Goal: Task Accomplishment & Management: Manage account settings

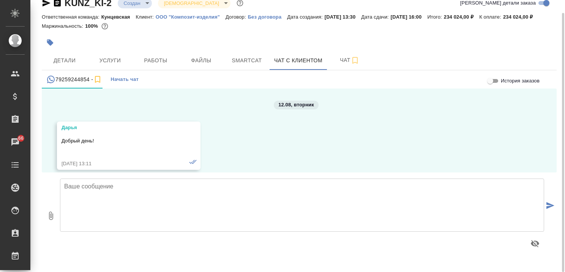
scroll to position [1180, 0]
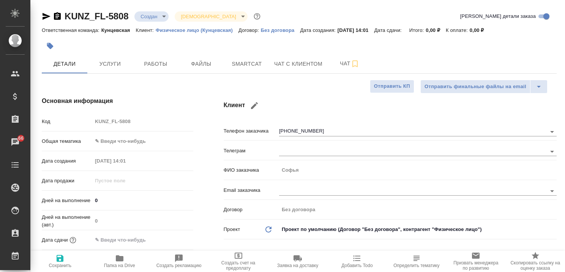
select select "RU"
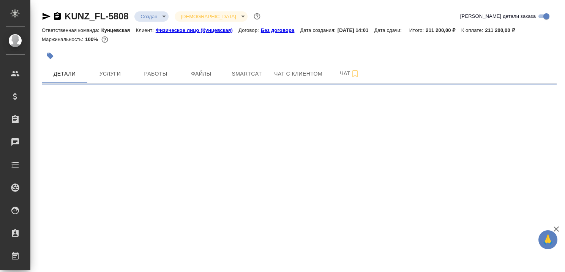
select select "RU"
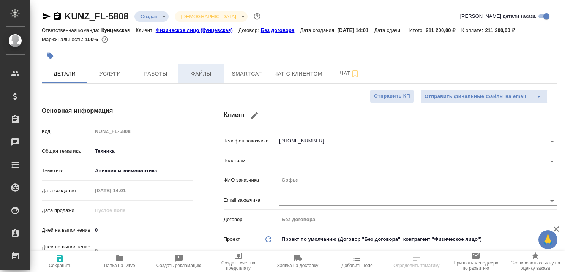
type textarea "x"
click at [117, 74] on span "Услуги" at bounding box center [110, 73] width 36 height 9
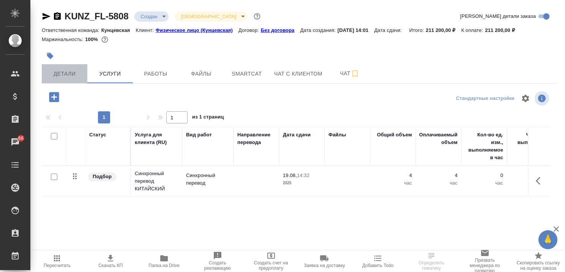
click at [62, 70] on span "Детали" at bounding box center [64, 73] width 36 height 9
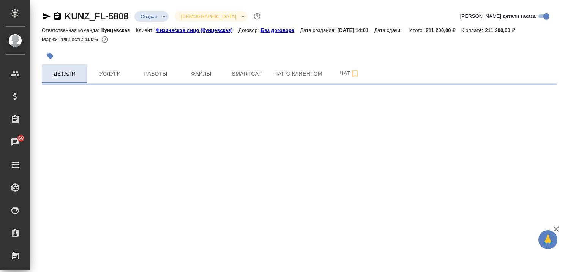
select select "RU"
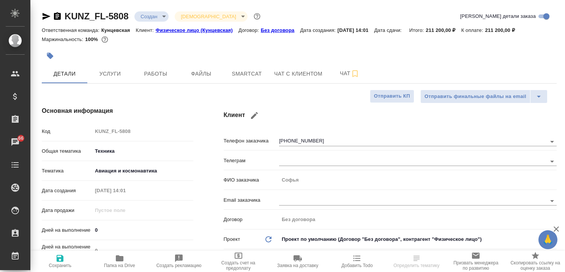
type textarea "x"
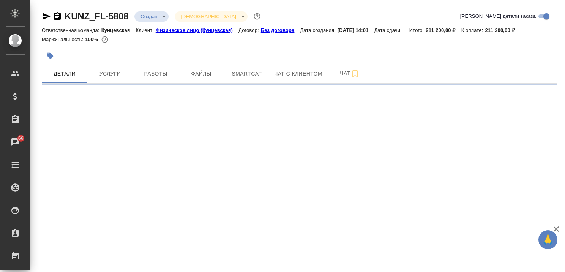
select select "RU"
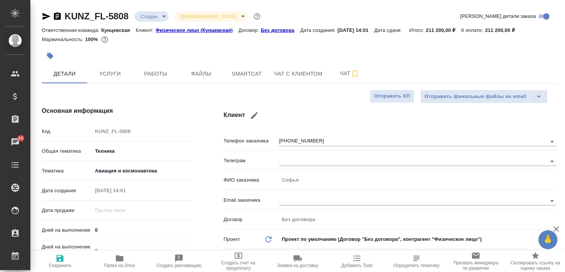
type textarea "x"
click at [107, 71] on span "Услуги" at bounding box center [110, 73] width 36 height 9
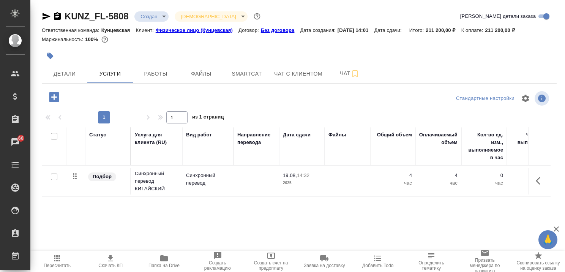
click at [555, 231] on icon "button" at bounding box center [556, 228] width 9 height 9
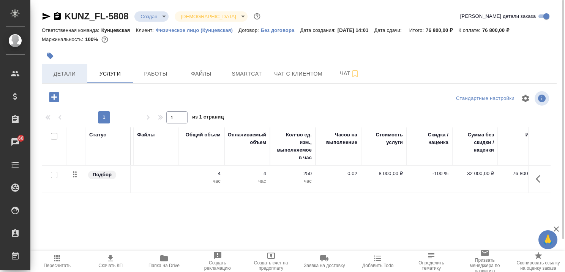
click at [67, 73] on span "Детали" at bounding box center [64, 73] width 36 height 9
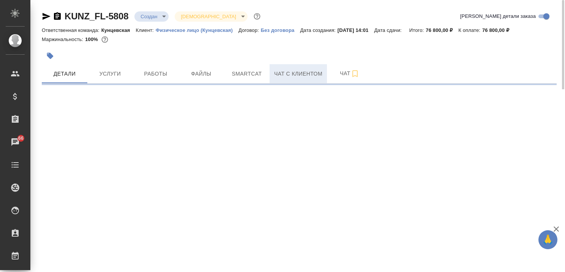
click at [290, 73] on span "Чат с клиентом" at bounding box center [298, 73] width 48 height 9
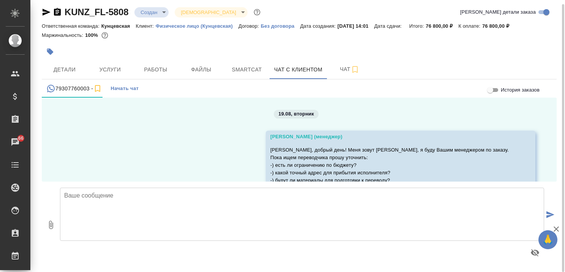
scroll to position [173, 0]
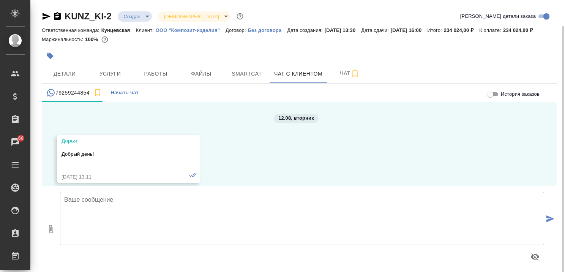
scroll to position [1180, 0]
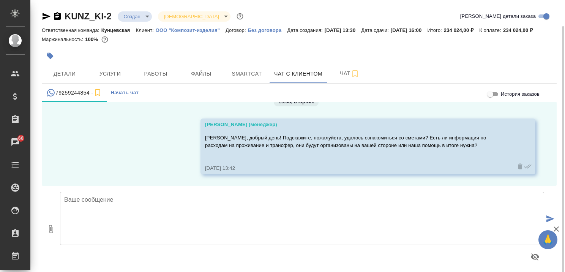
scroll to position [13, 0]
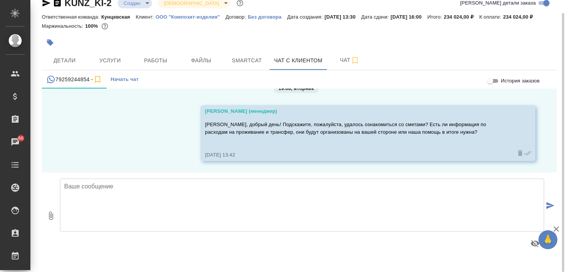
click at [119, 134] on div "12.08, [DATE] [PERSON_NAME] день! [DATE] 13:11 [PERSON_NAME] Нам нужен тех. пер…" at bounding box center [299, 130] width 515 height 84
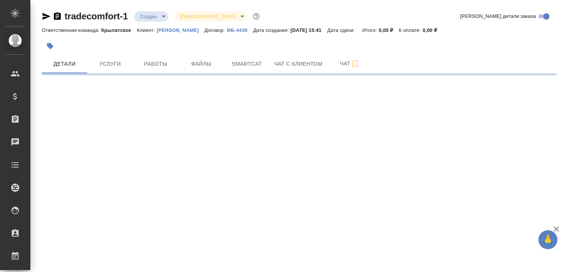
select select "RU"
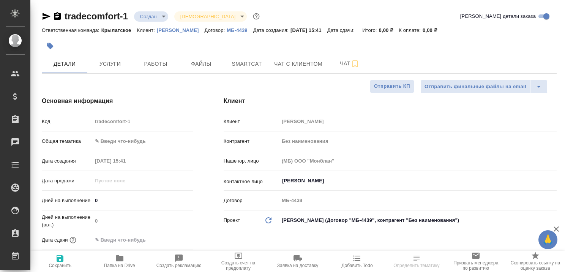
type textarea "x"
type input "Мосина Ирина"
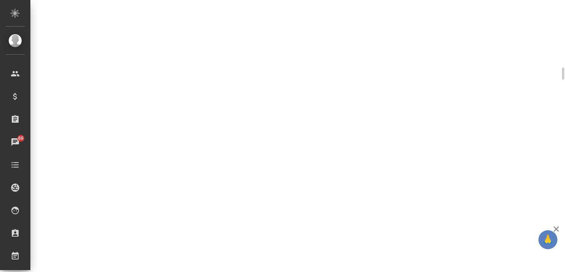
scroll to position [293, 0]
select select "RU"
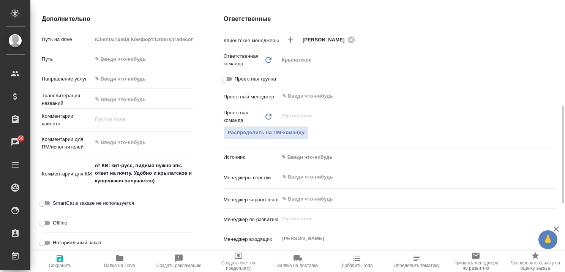
type textarea "x"
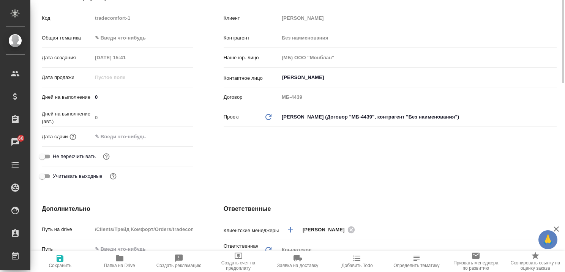
scroll to position [0, 0]
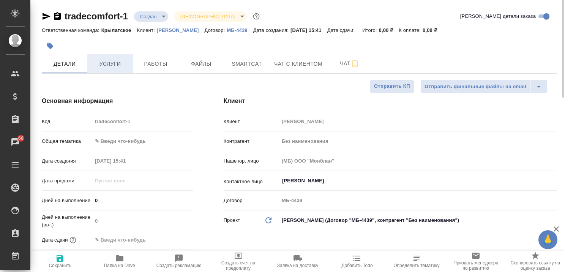
click at [112, 65] on span "Услуги" at bounding box center [110, 63] width 36 height 9
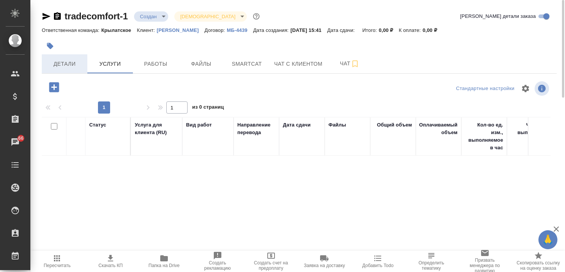
click at [65, 63] on span "Детали" at bounding box center [64, 63] width 36 height 9
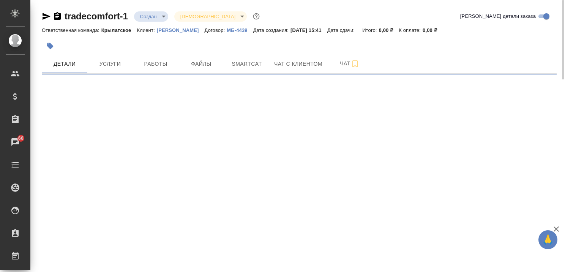
select select "RU"
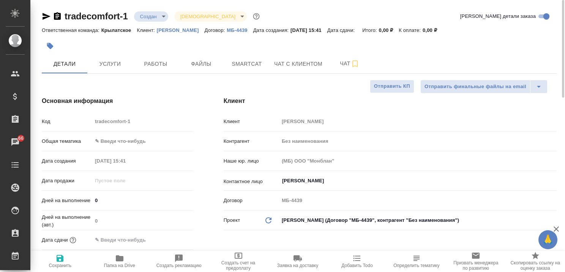
type textarea "x"
